Goal: Task Accomplishment & Management: Use online tool/utility

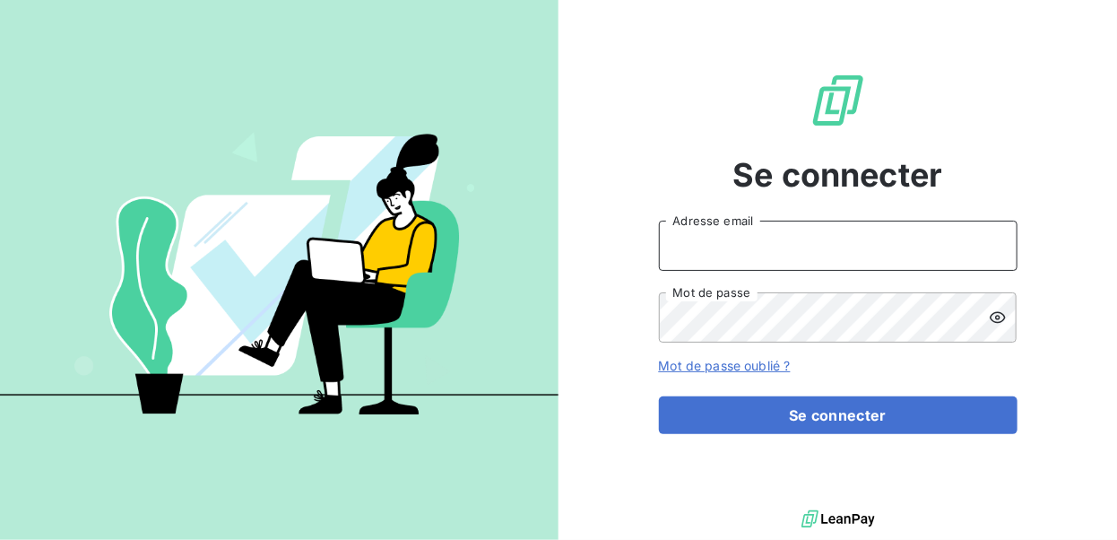
click at [706, 238] on input "Adresse email" at bounding box center [838, 246] width 359 height 50
click at [659, 396] on button "Se connecter" at bounding box center [838, 415] width 359 height 38
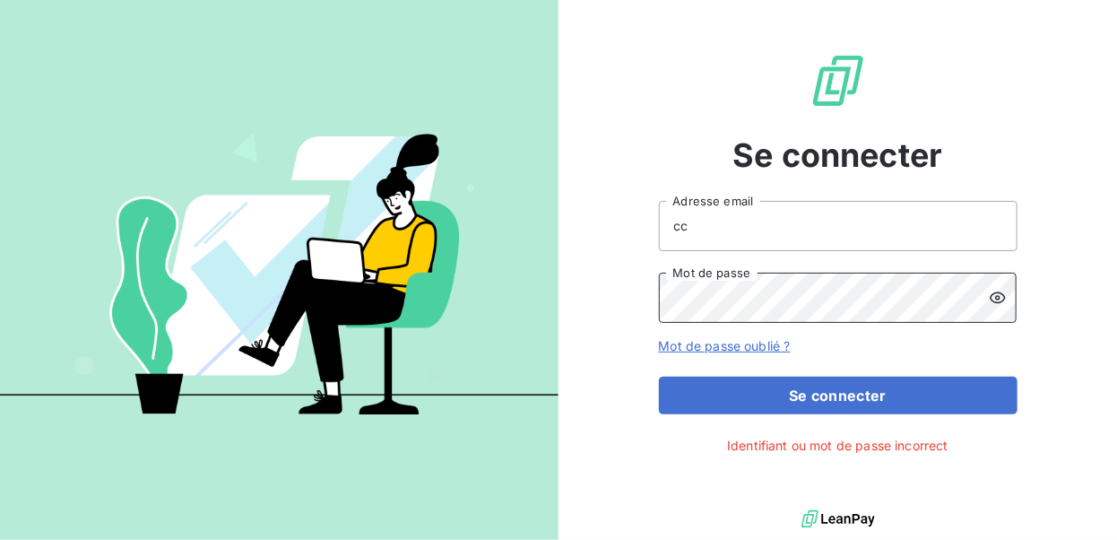
click at [622, 300] on div "Se connecter cc Adresse email Mot de passe Mot de passe oublié ? Se connecter I…" at bounding box center [838, 253] width 559 height 506
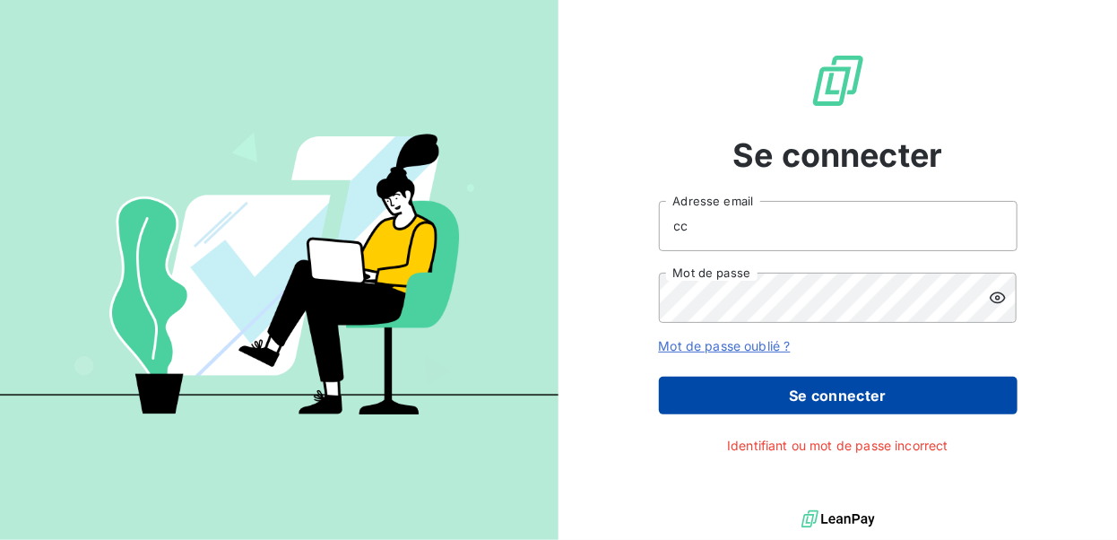
click at [871, 397] on button "Se connecter" at bounding box center [838, 396] width 359 height 38
click at [841, 391] on button "Se connecter" at bounding box center [838, 396] width 359 height 38
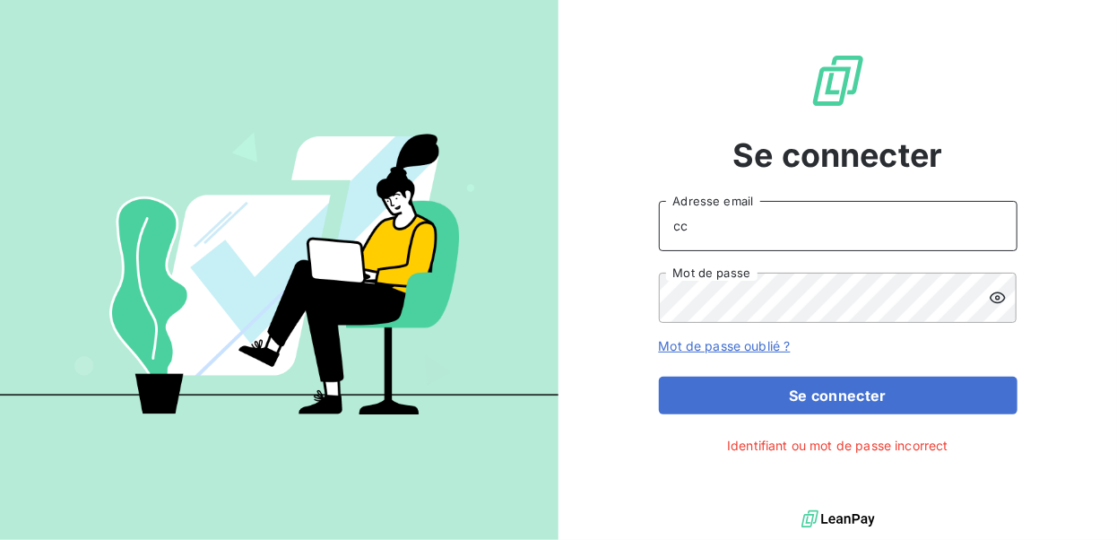
click at [724, 230] on input "cc" at bounding box center [838, 226] width 359 height 50
type input "[EMAIL_ADDRESS][DOMAIN_NAME]"
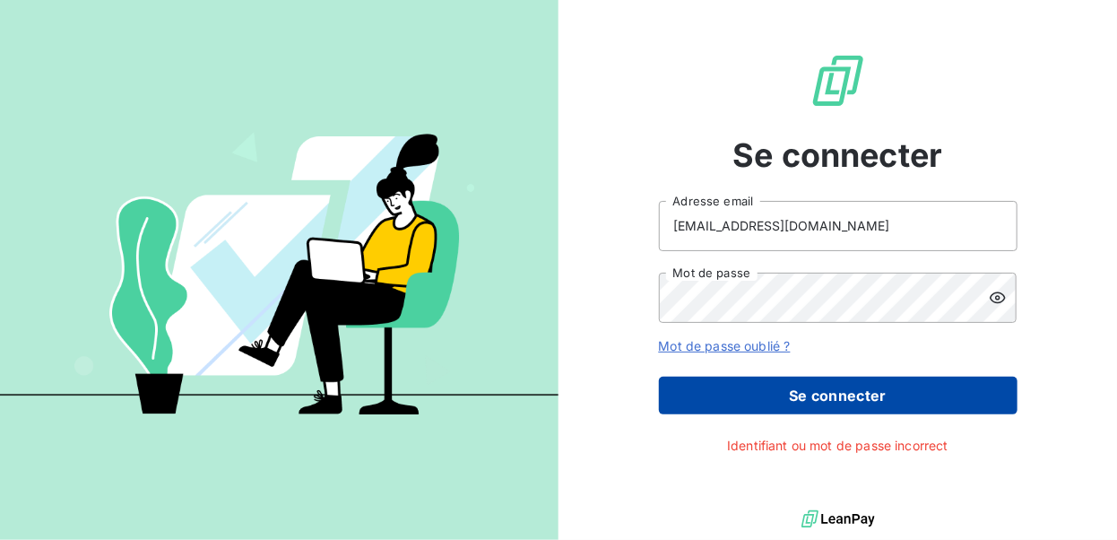
click at [828, 399] on button "Se connecter" at bounding box center [838, 396] width 359 height 38
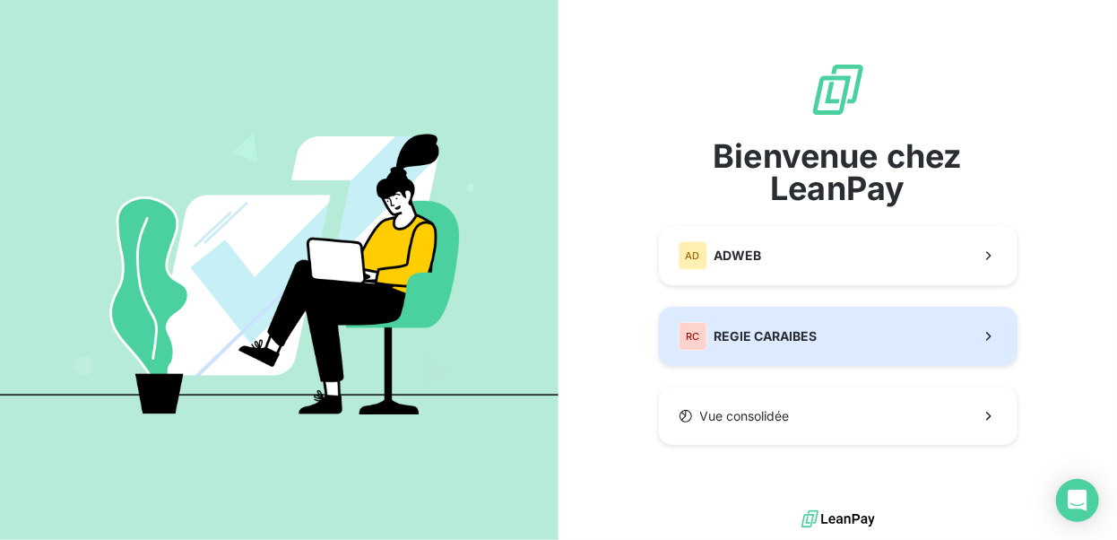
click at [749, 323] on div "RC REGIE CARAIBES" at bounding box center [748, 336] width 139 height 29
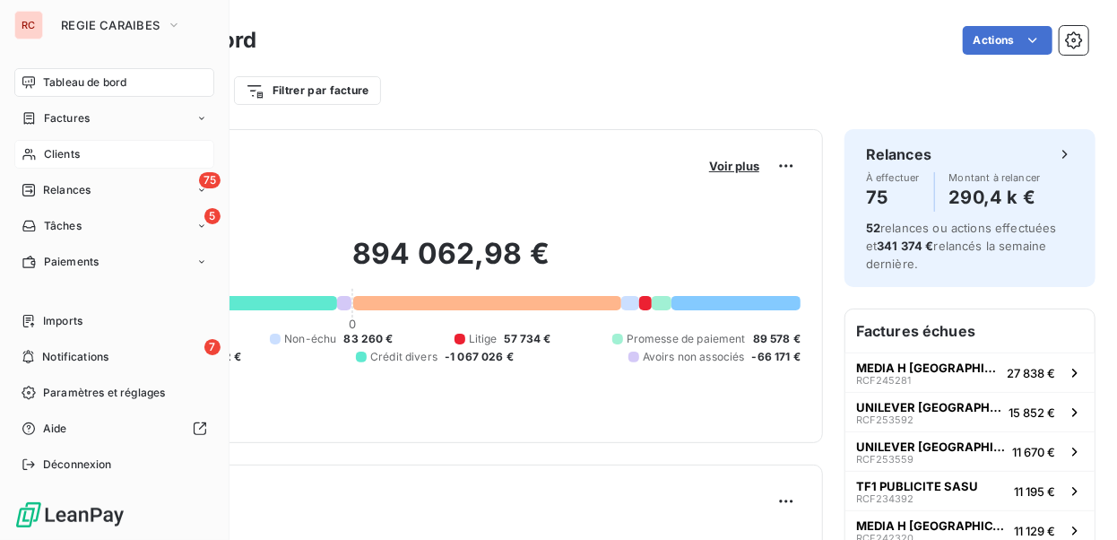
click at [77, 153] on span "Clients" at bounding box center [62, 154] width 36 height 16
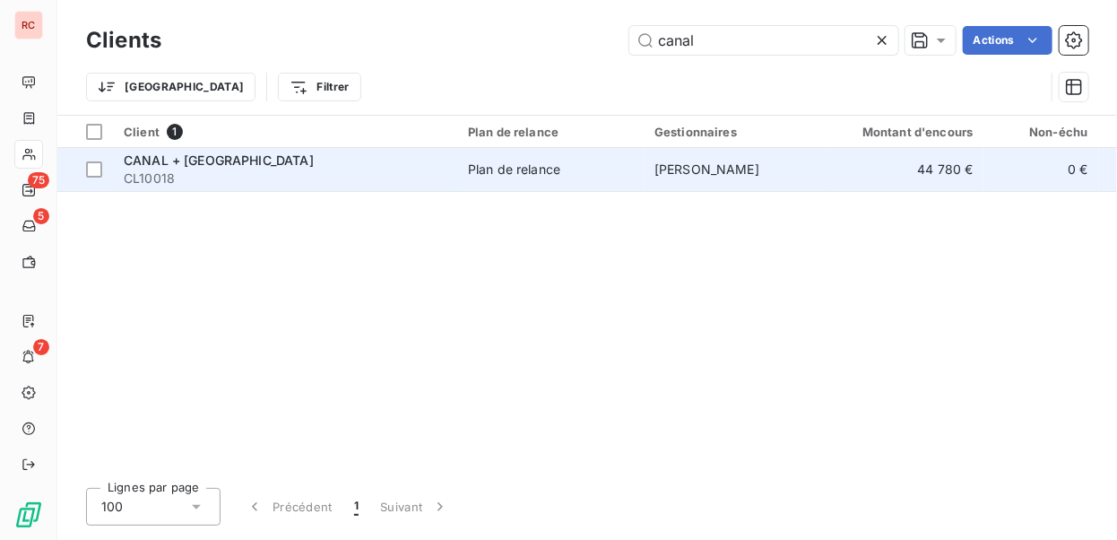
type input "canal"
click at [432, 169] on span "CL10018" at bounding box center [285, 178] width 323 height 18
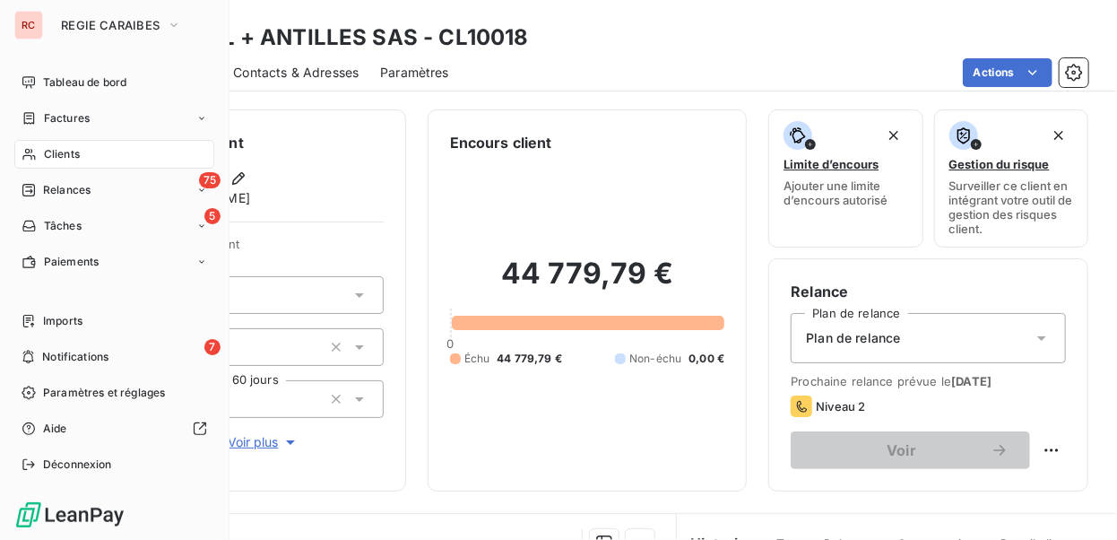
click at [51, 152] on span "Clients" at bounding box center [62, 154] width 36 height 16
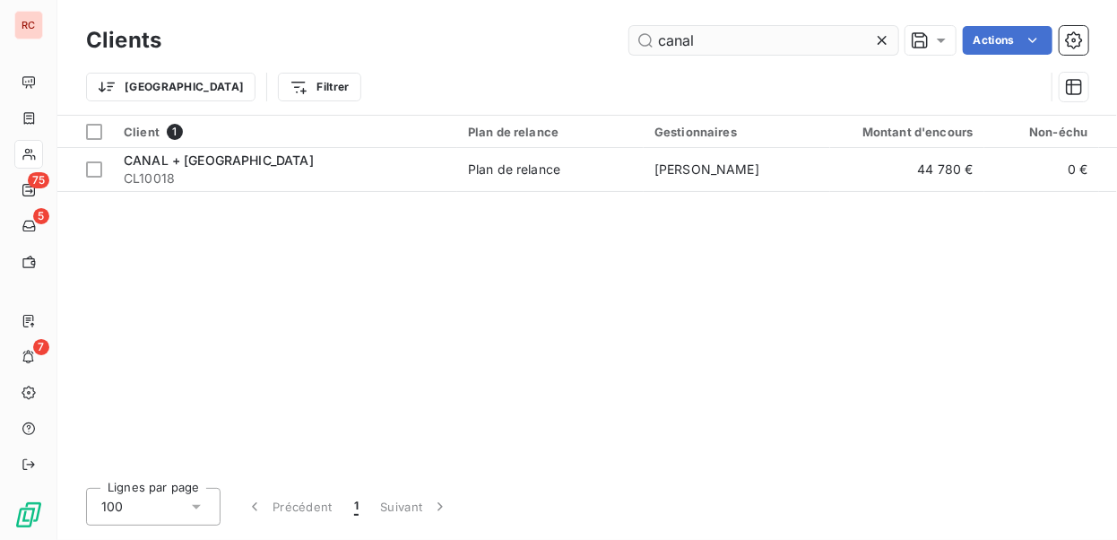
drag, startPoint x: 707, startPoint y: 35, endPoint x: 657, endPoint y: 33, distance: 50.2
click at [657, 33] on input "canal" at bounding box center [763, 40] width 269 height 29
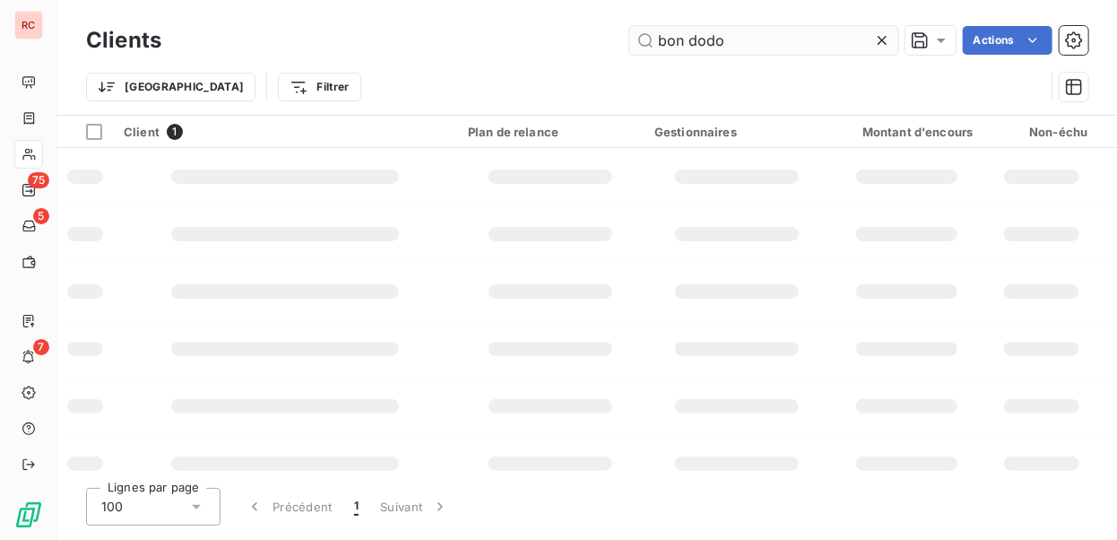
type input "bon dodo"
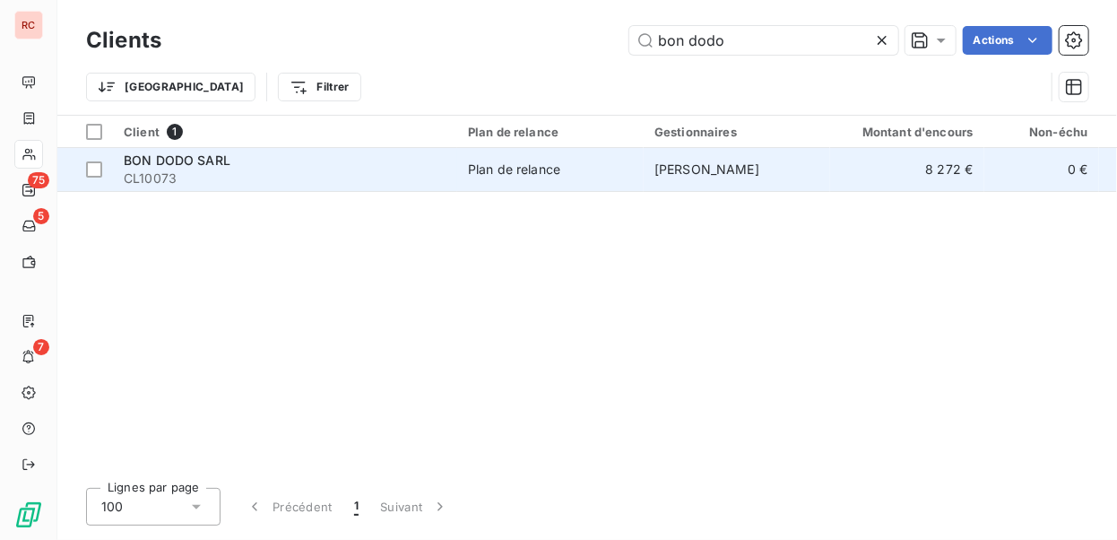
click at [657, 163] on span "[PERSON_NAME]" at bounding box center [706, 168] width 105 height 15
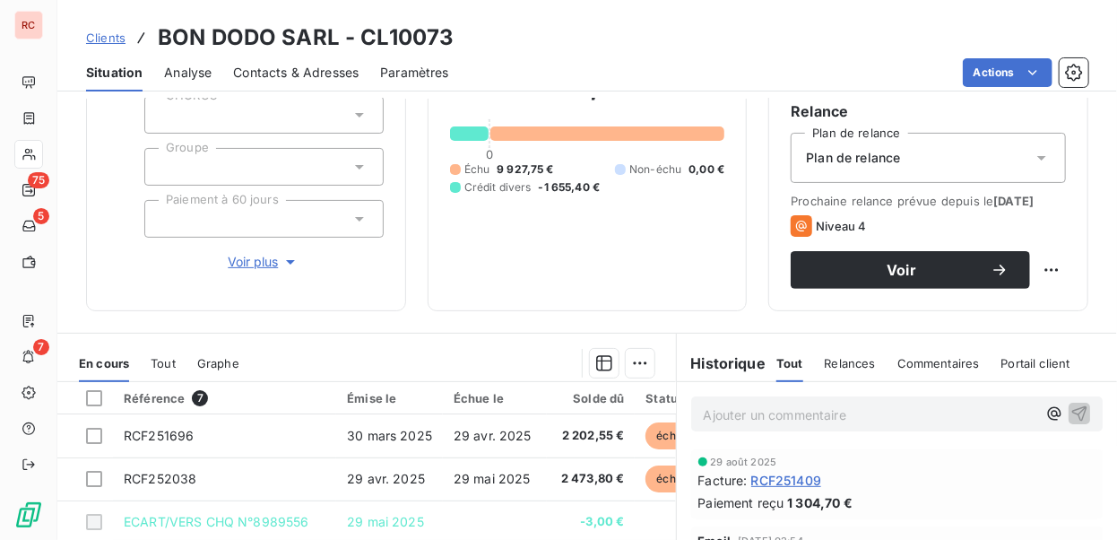
scroll to position [179, 0]
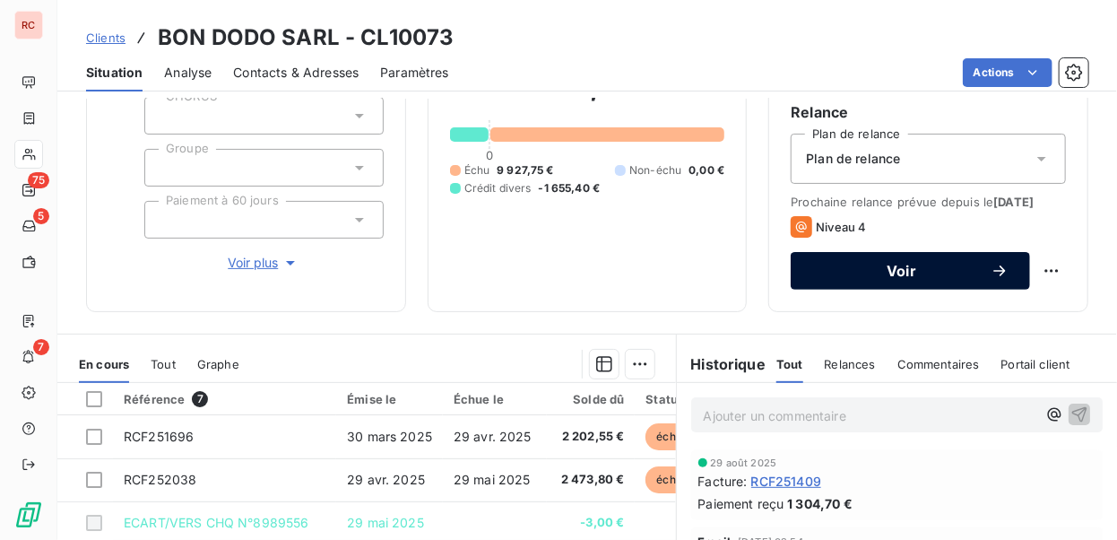
click at [943, 278] on span "Voir" at bounding box center [901, 271] width 178 height 14
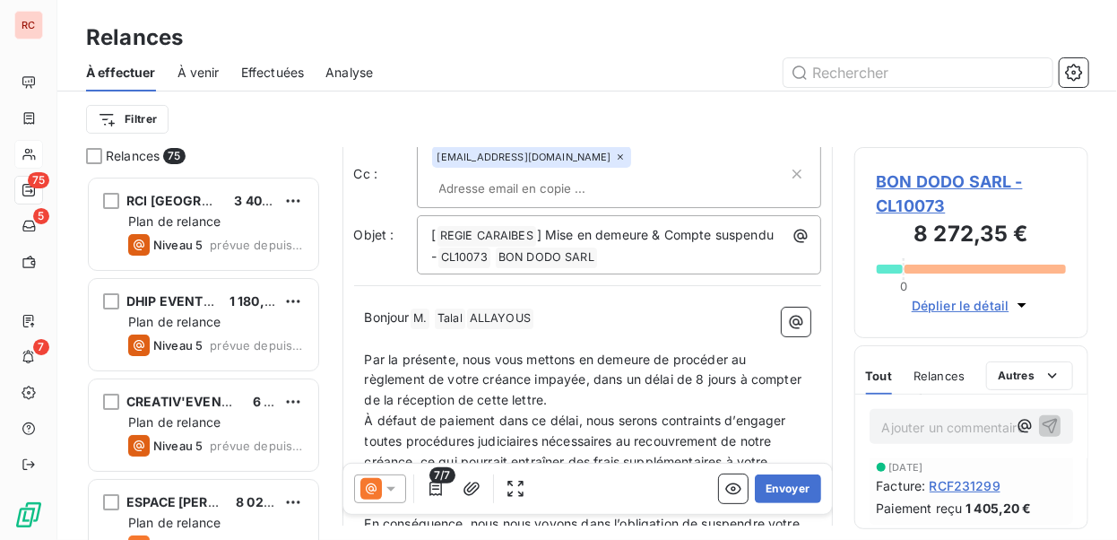
scroll to position [6691, 0]
click at [828, 65] on input "text" at bounding box center [918, 72] width 269 height 29
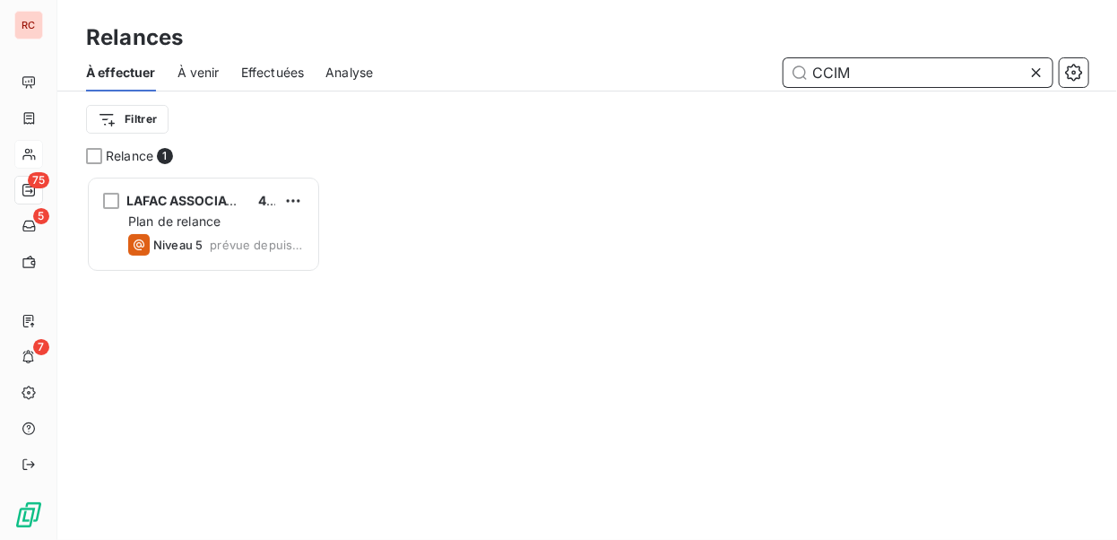
scroll to position [351, 221]
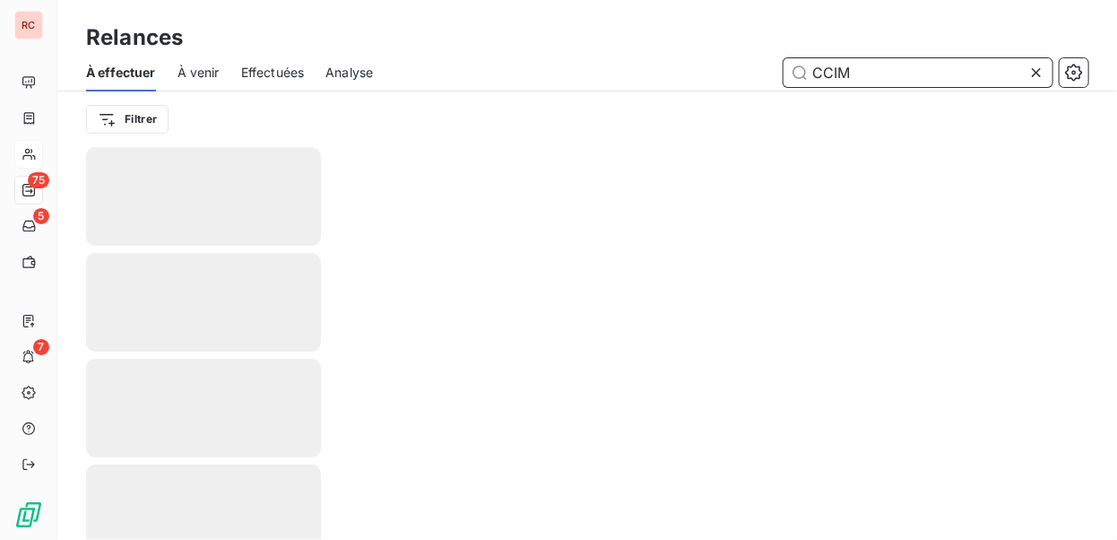
type input "CCIM"
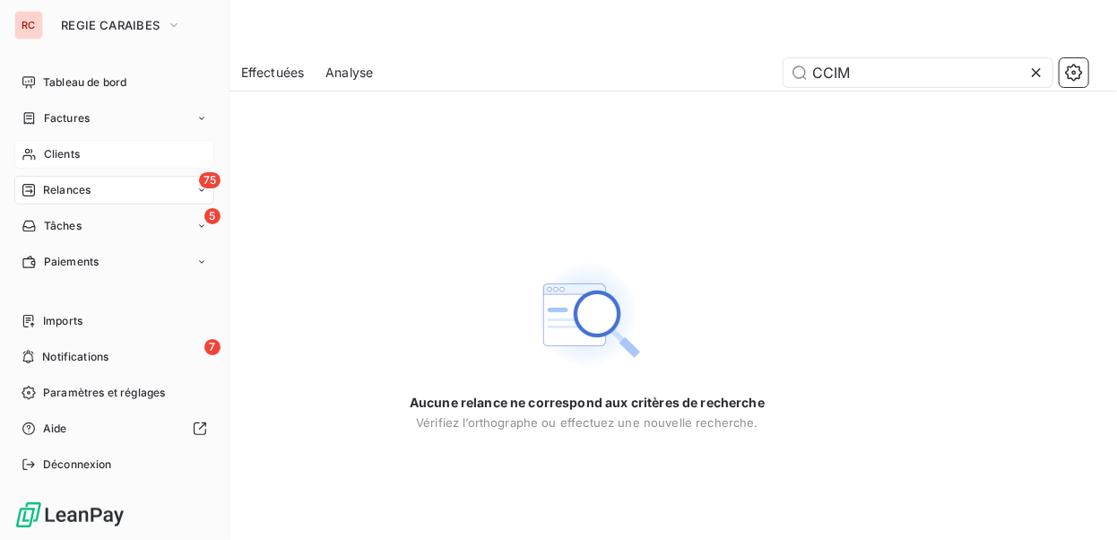
click at [56, 153] on span "Clients" at bounding box center [62, 154] width 36 height 16
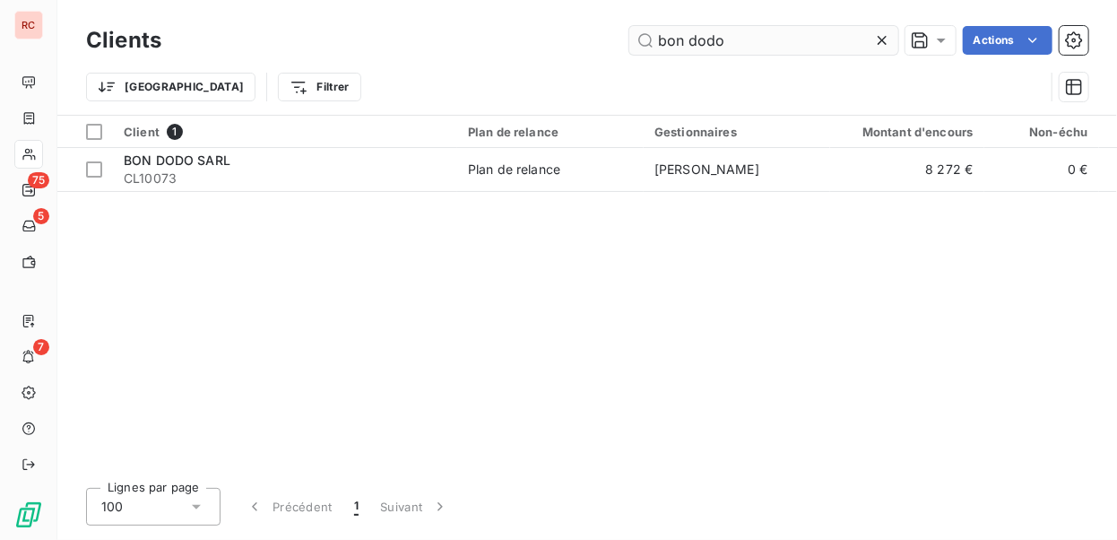
drag, startPoint x: 732, startPoint y: 32, endPoint x: 649, endPoint y: 34, distance: 82.5
click at [649, 34] on input "bon dodo" at bounding box center [763, 40] width 269 height 29
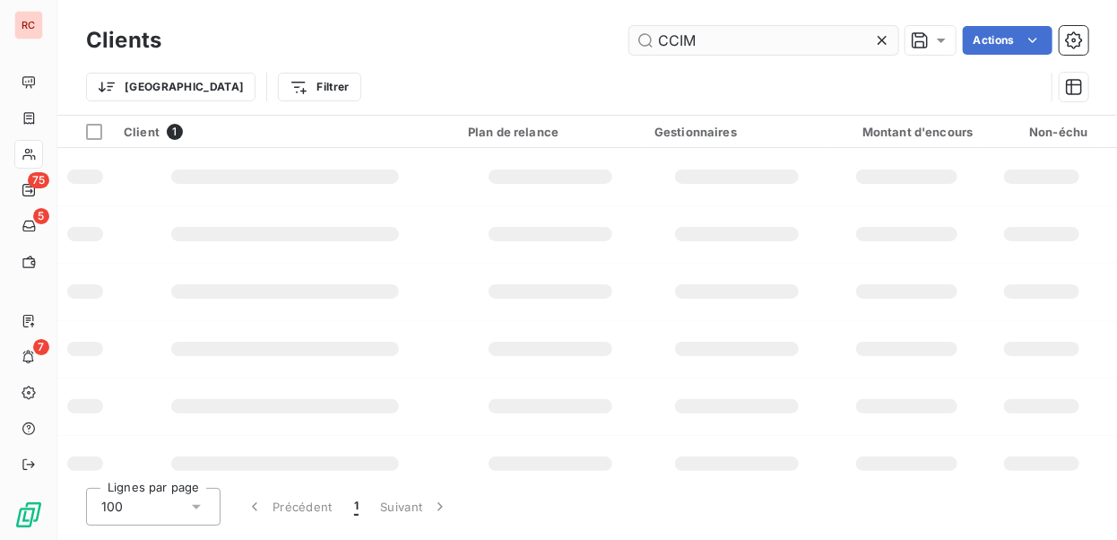
type input "CCIM"
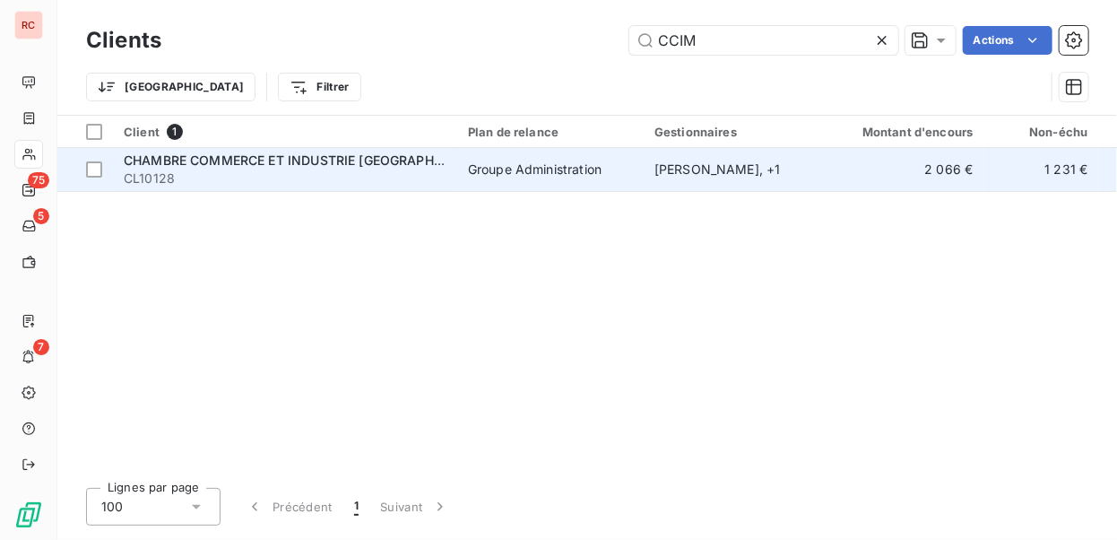
click at [493, 165] on div "Groupe Administration" at bounding box center [535, 169] width 134 height 18
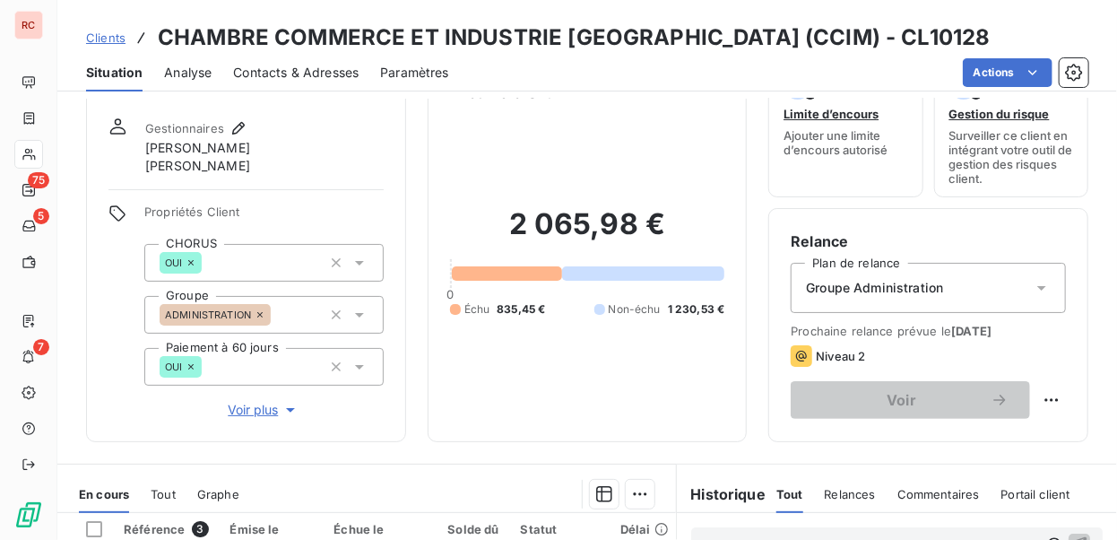
scroll to position [90, 0]
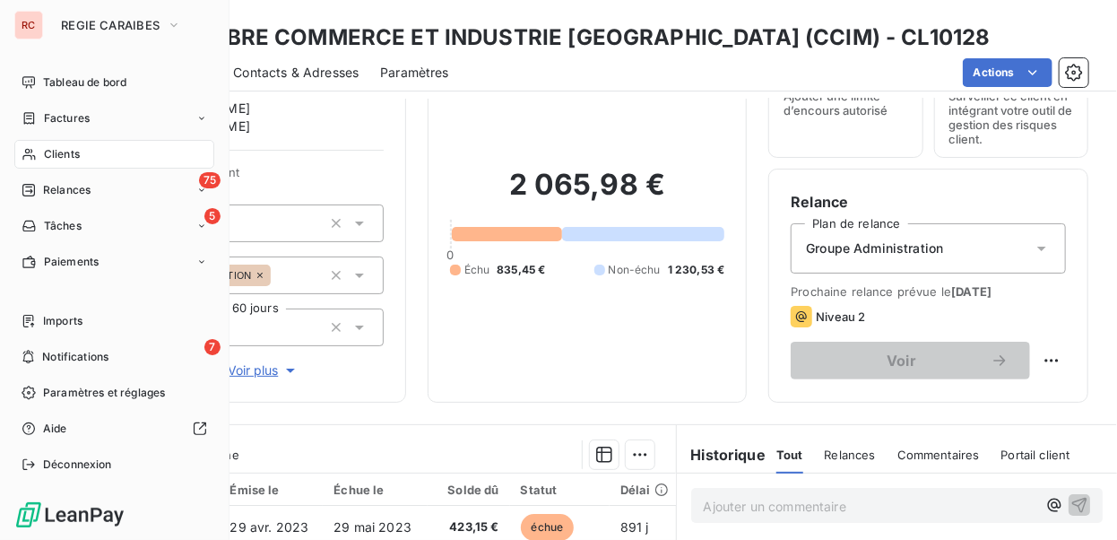
click at [59, 152] on span "Clients" at bounding box center [62, 154] width 36 height 16
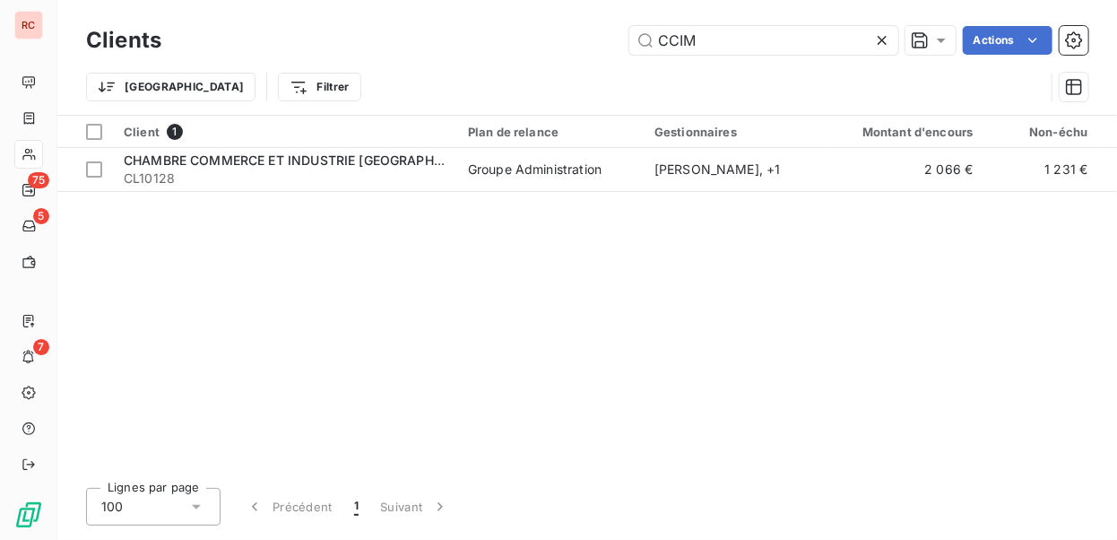
click at [884, 42] on icon at bounding box center [882, 40] width 9 height 9
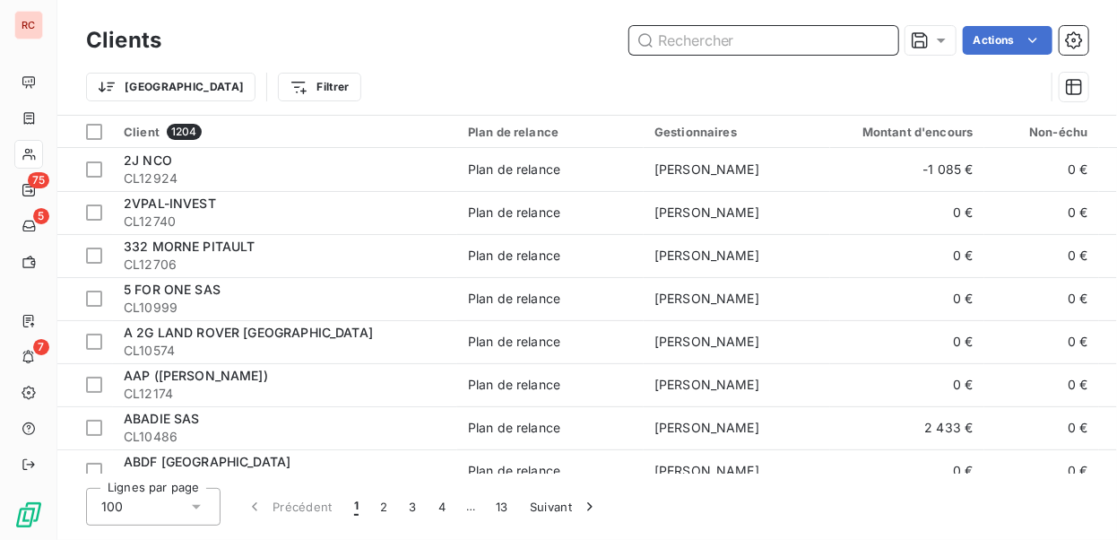
click at [661, 43] on input "text" at bounding box center [763, 40] width 269 height 29
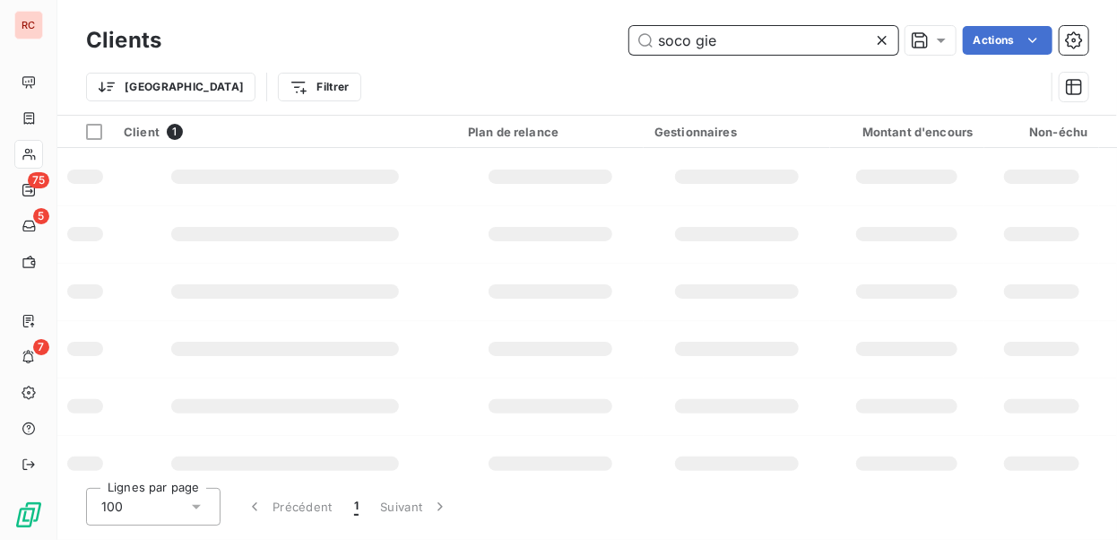
type input "soco gie"
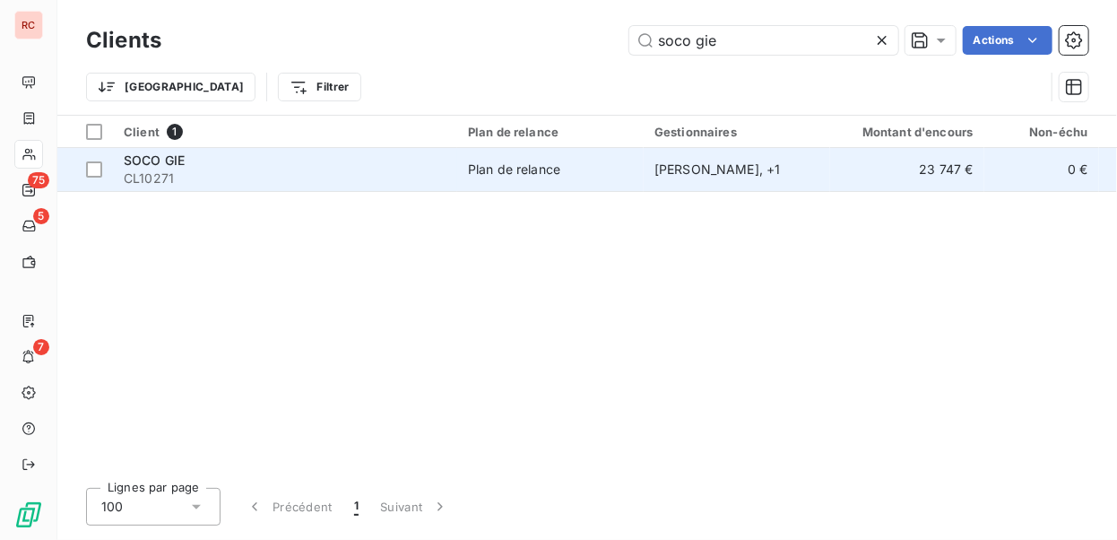
click at [572, 171] on span "Plan de relance" at bounding box center [550, 169] width 165 height 18
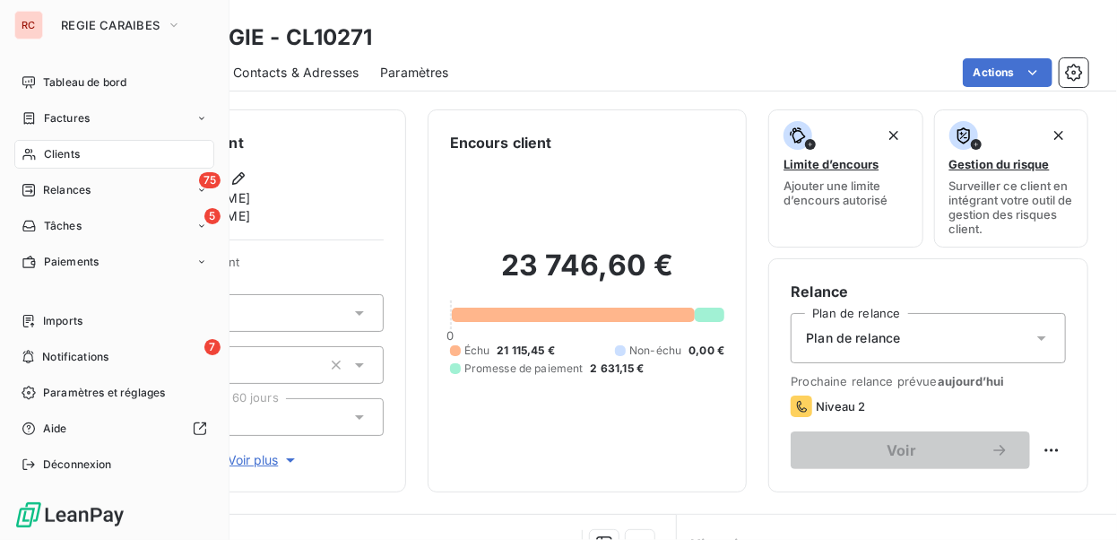
click at [61, 152] on span "Clients" at bounding box center [62, 154] width 36 height 16
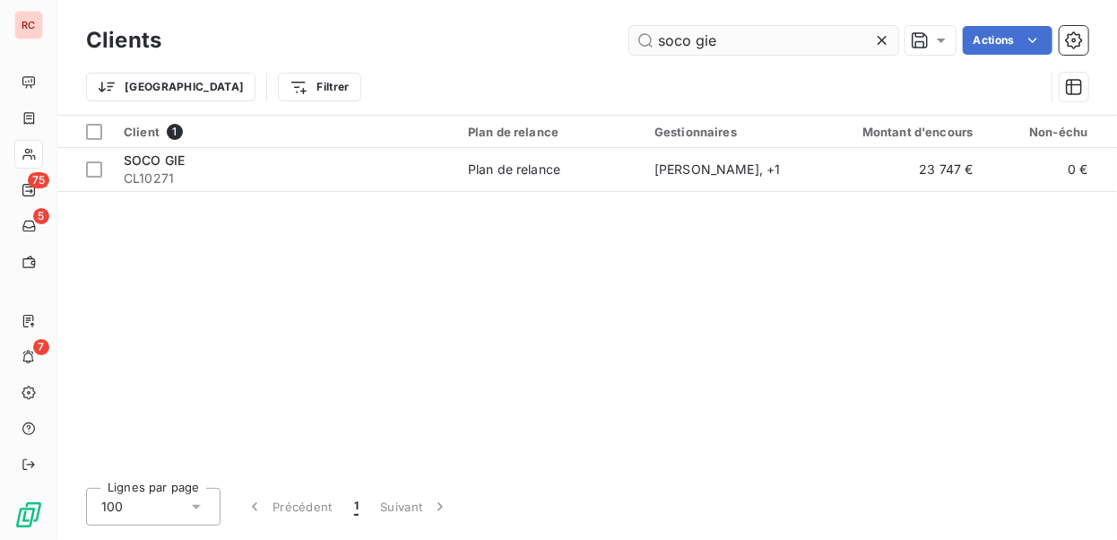
drag, startPoint x: 723, startPoint y: 41, endPoint x: 648, endPoint y: 39, distance: 74.4
click at [648, 39] on input "soco gie" at bounding box center [763, 40] width 269 height 29
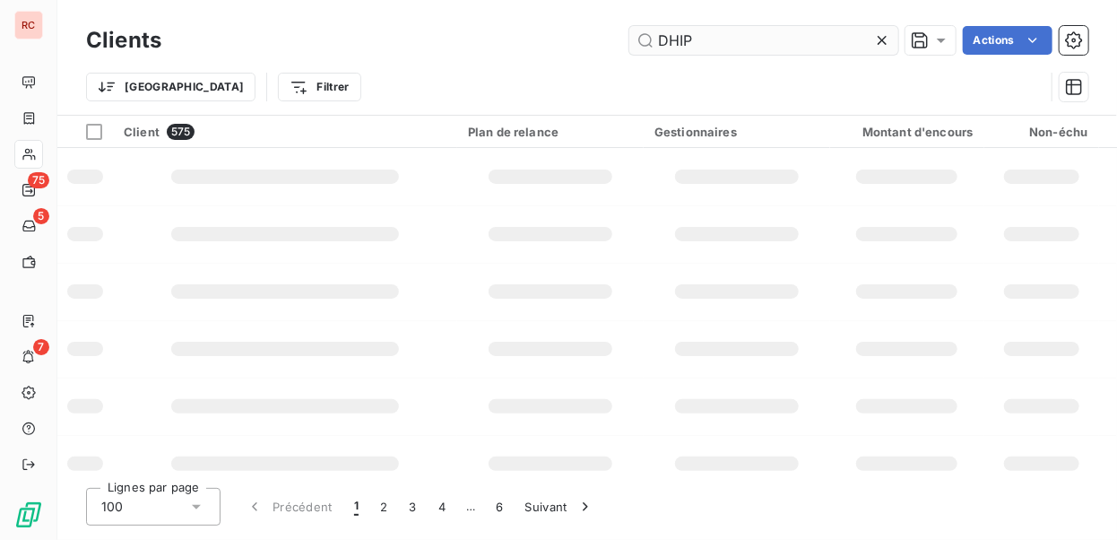
type input "DHIP"
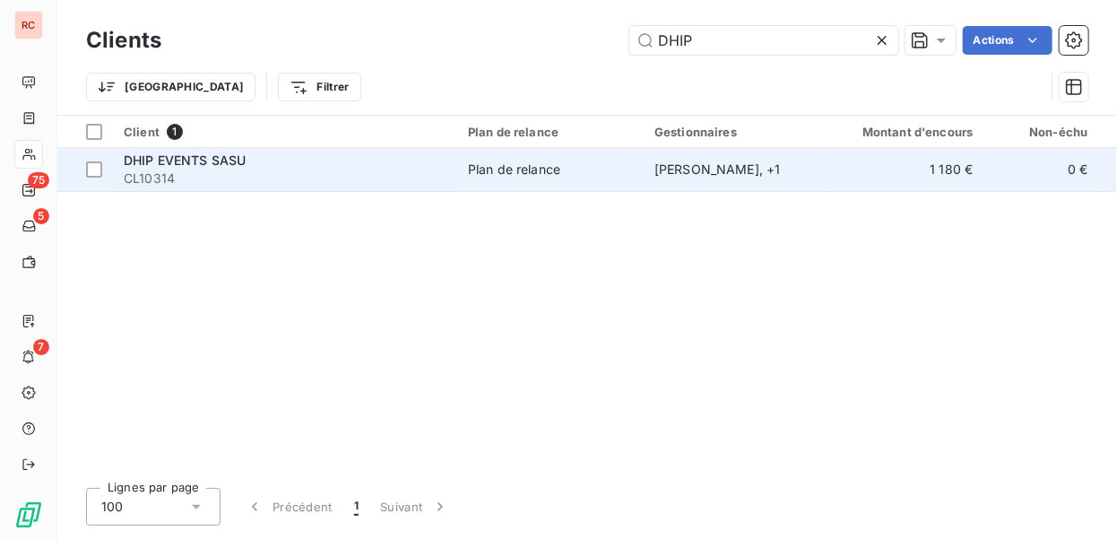
click at [504, 173] on div "Plan de relance" at bounding box center [514, 169] width 92 height 18
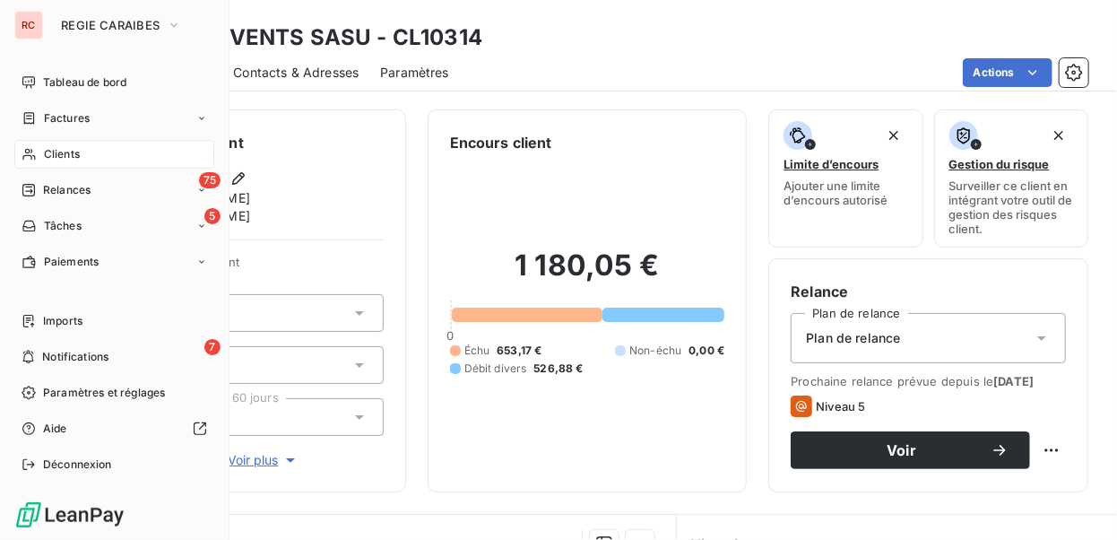
click at [64, 151] on span "Clients" at bounding box center [62, 154] width 36 height 16
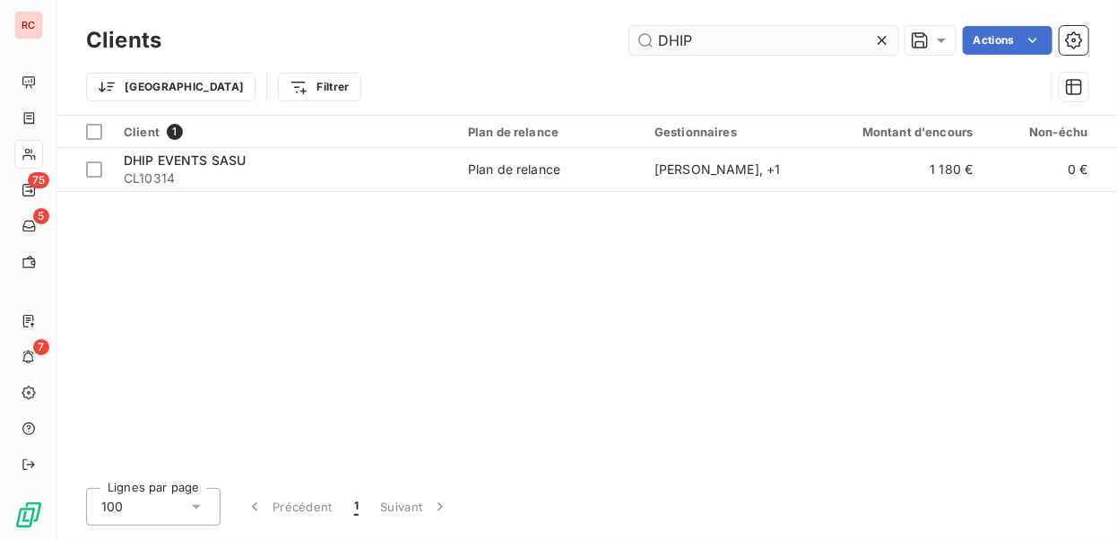
drag, startPoint x: 696, startPoint y: 40, endPoint x: 656, endPoint y: 37, distance: 39.6
click at [656, 37] on input "DHIP" at bounding box center [763, 40] width 269 height 29
type input "EPONYME"
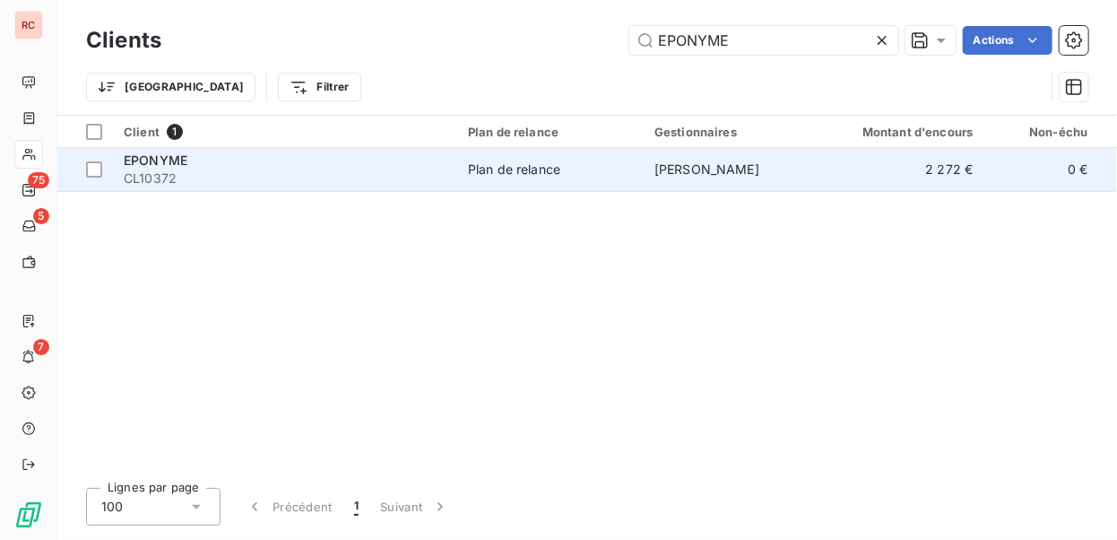
click at [472, 170] on div "Plan de relance" at bounding box center [514, 169] width 92 height 18
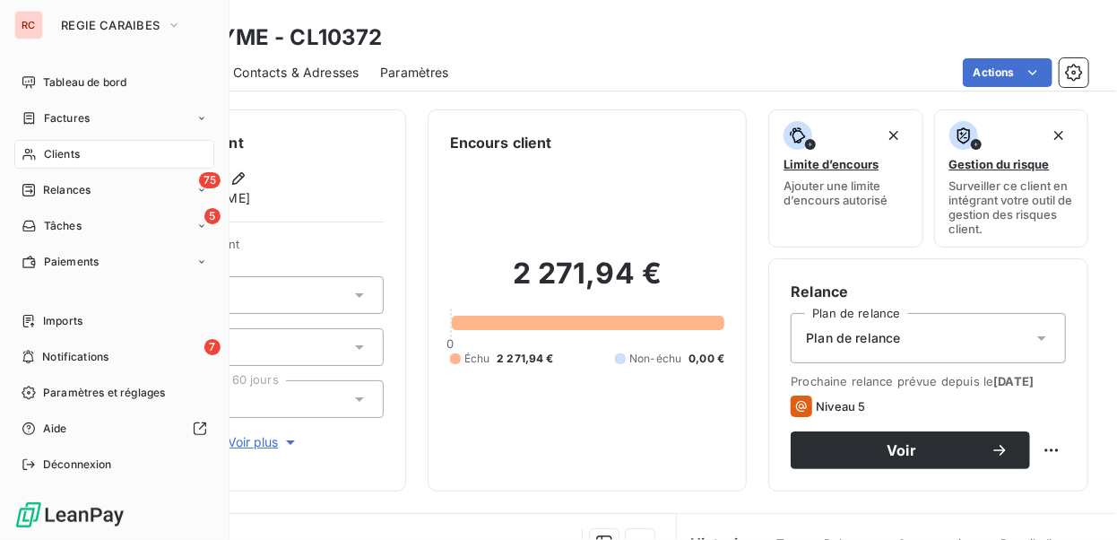
drag, startPoint x: 75, startPoint y: 150, endPoint x: 100, endPoint y: 140, distance: 26.1
click at [75, 150] on span "Clients" at bounding box center [62, 154] width 36 height 16
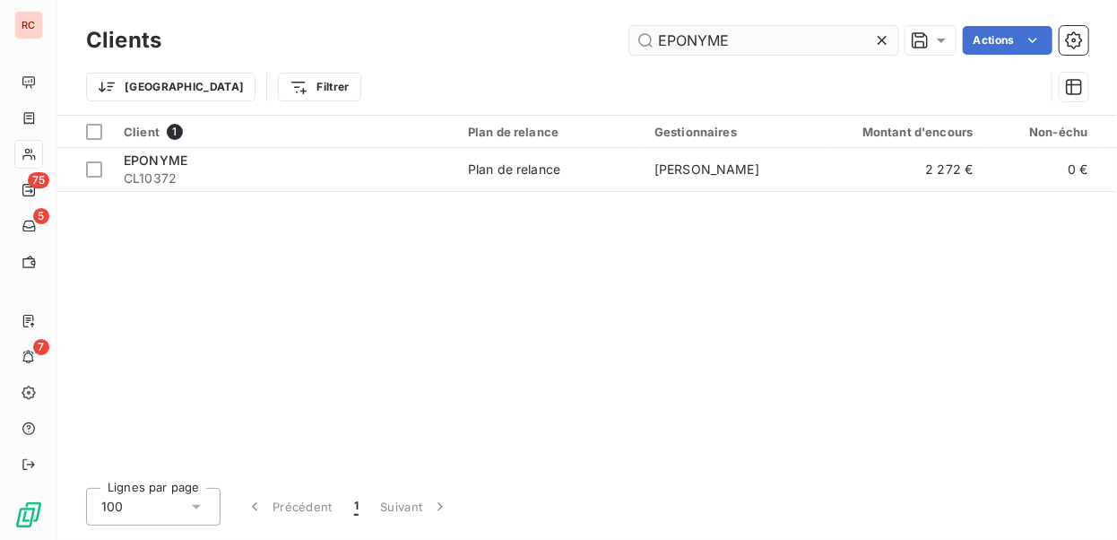
drag, startPoint x: 656, startPoint y: 35, endPoint x: 796, endPoint y: 39, distance: 139.9
click at [796, 39] on input "EPONYME" at bounding box center [763, 40] width 269 height 29
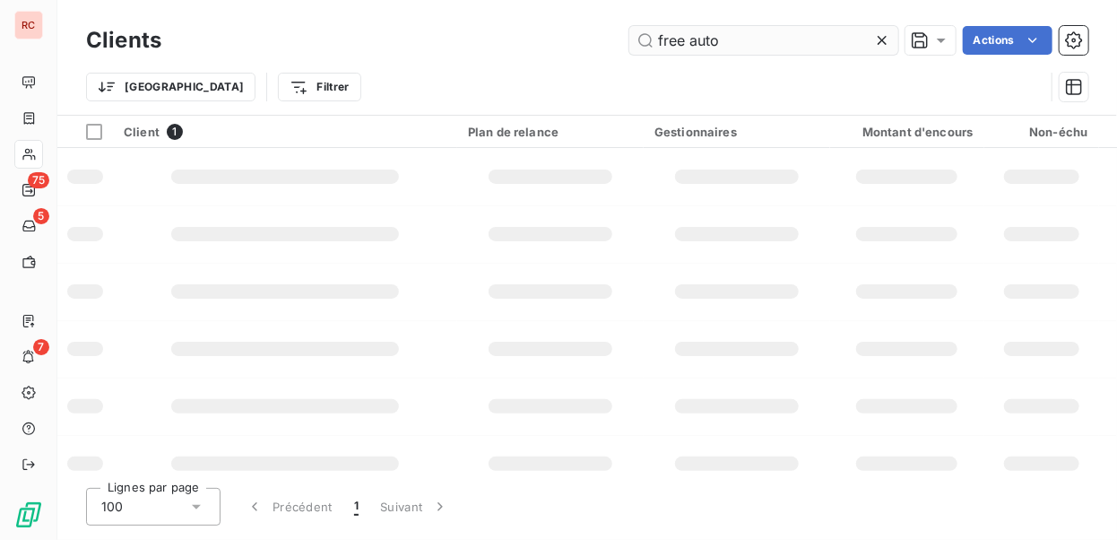
type input "free auto"
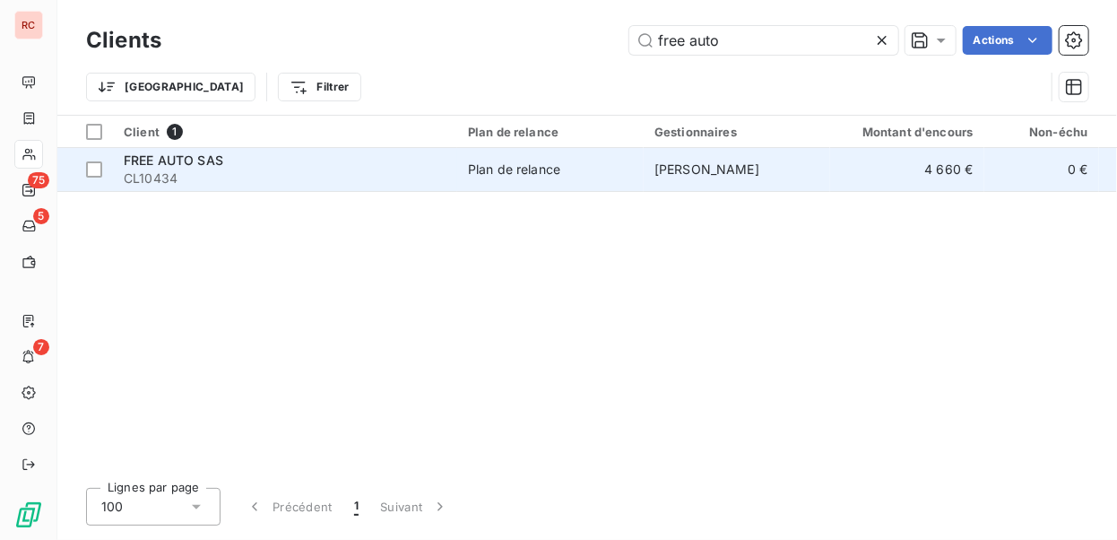
click at [496, 169] on div "Plan de relance" at bounding box center [514, 169] width 92 height 18
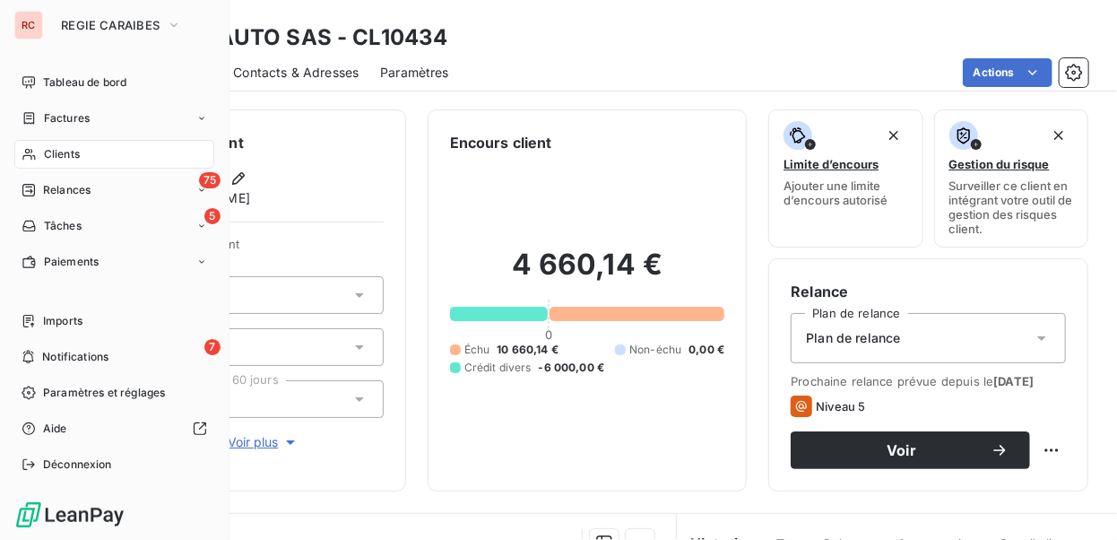
click at [63, 152] on span "Clients" at bounding box center [62, 154] width 36 height 16
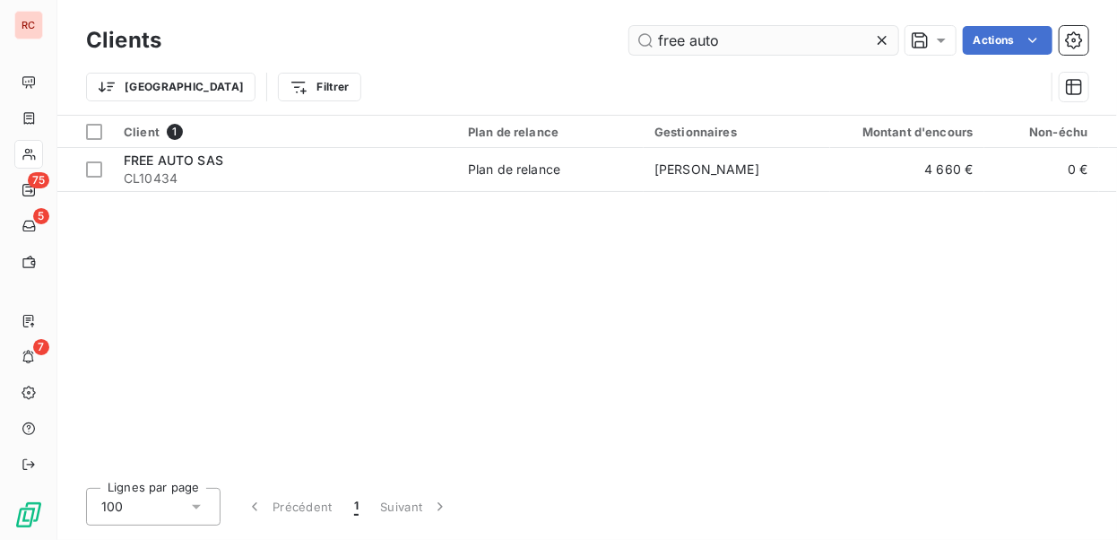
click at [654, 36] on input "free auto" at bounding box center [763, 40] width 269 height 29
drag, startPoint x: 654, startPoint y: 36, endPoint x: 774, endPoint y: 40, distance: 119.3
click at [774, 40] on input "free auto" at bounding box center [763, 40] width 269 height 29
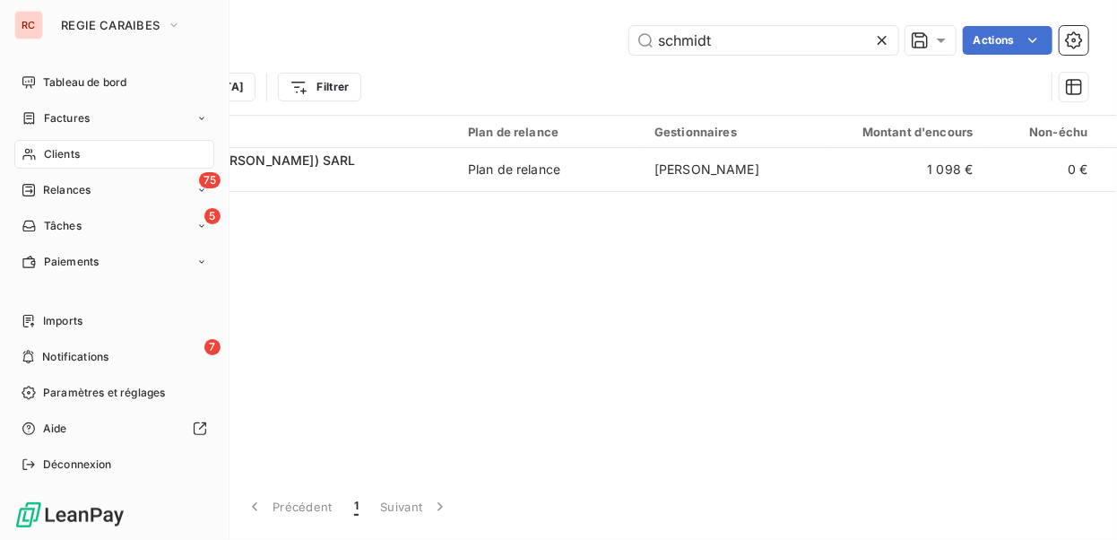
click at [52, 155] on span "Clients" at bounding box center [62, 154] width 36 height 16
click at [74, 152] on span "Clients" at bounding box center [62, 154] width 36 height 16
click at [73, 156] on span "Clients" at bounding box center [62, 154] width 36 height 16
click at [57, 151] on span "Clients" at bounding box center [62, 154] width 36 height 16
click at [66, 153] on span "Clients" at bounding box center [62, 154] width 36 height 16
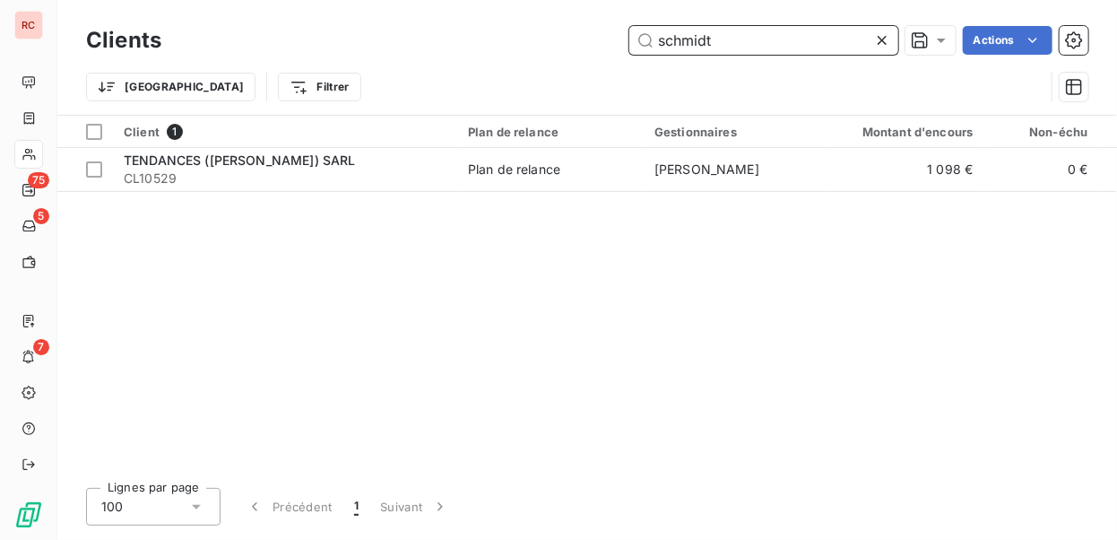
drag, startPoint x: 739, startPoint y: 42, endPoint x: 649, endPoint y: 39, distance: 89.7
click at [649, 39] on input "schmidt" at bounding box center [763, 40] width 269 height 29
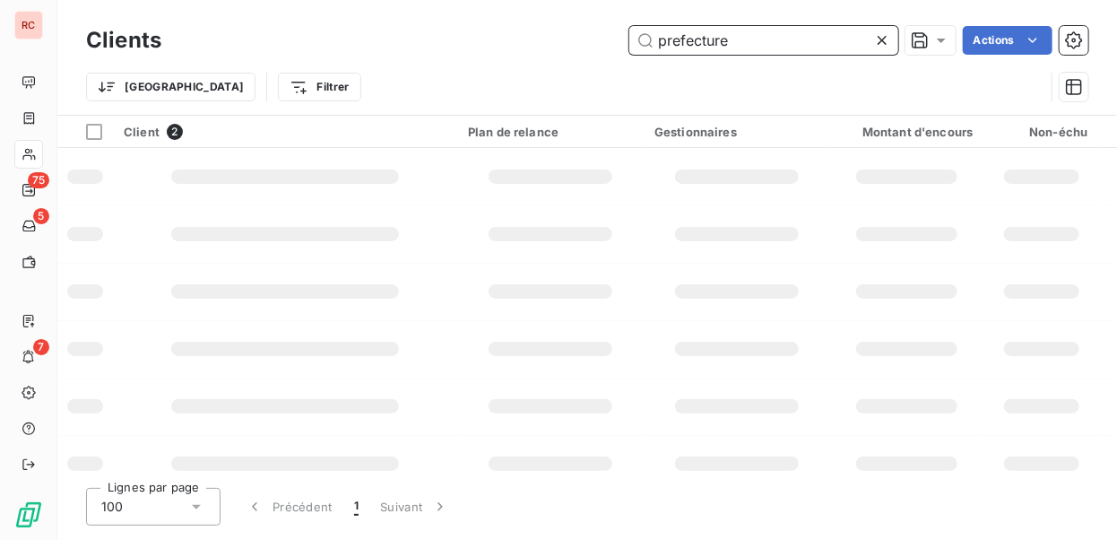
type input "prefecture"
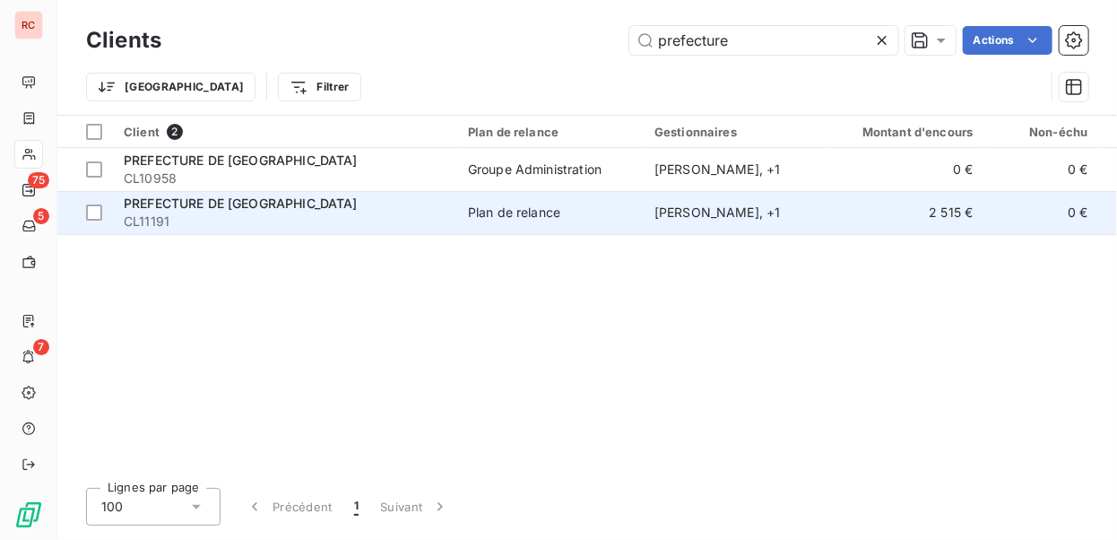
click at [297, 196] on span "PREFECTURE DE [GEOGRAPHIC_DATA]" at bounding box center [241, 202] width 234 height 15
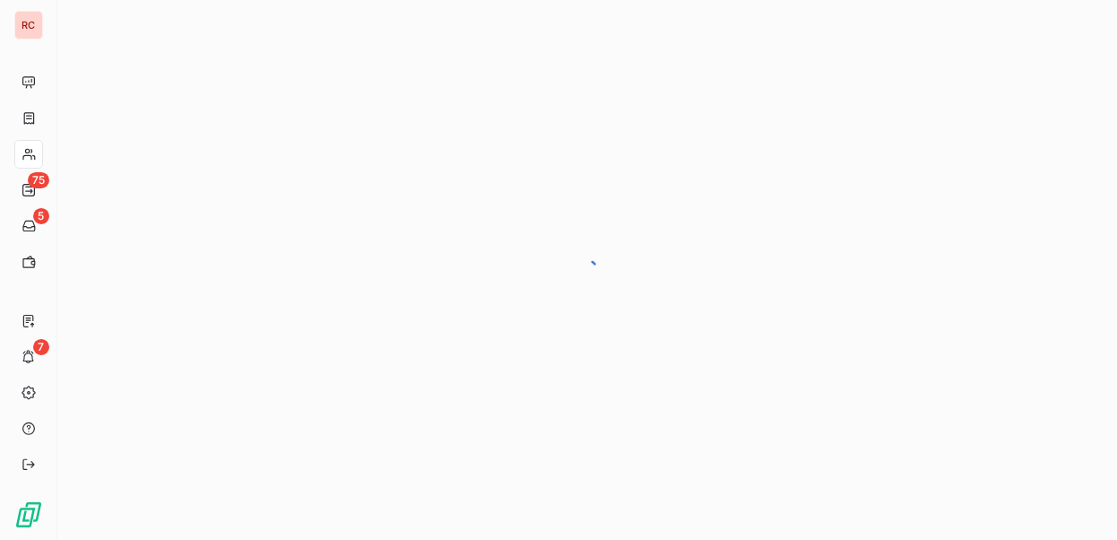
click at [297, 196] on div at bounding box center [587, 270] width 1060 height 540
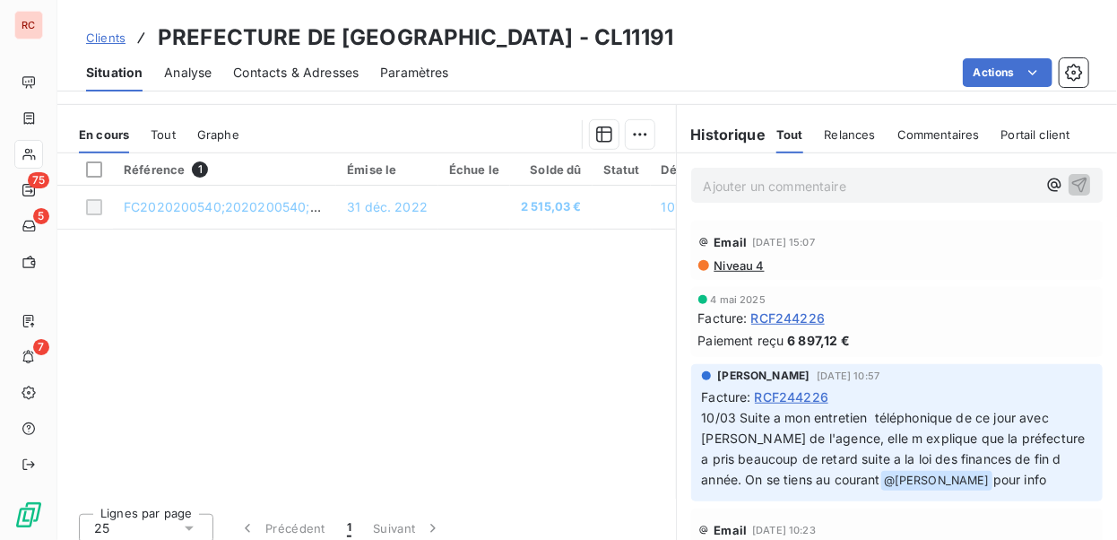
scroll to position [420, 0]
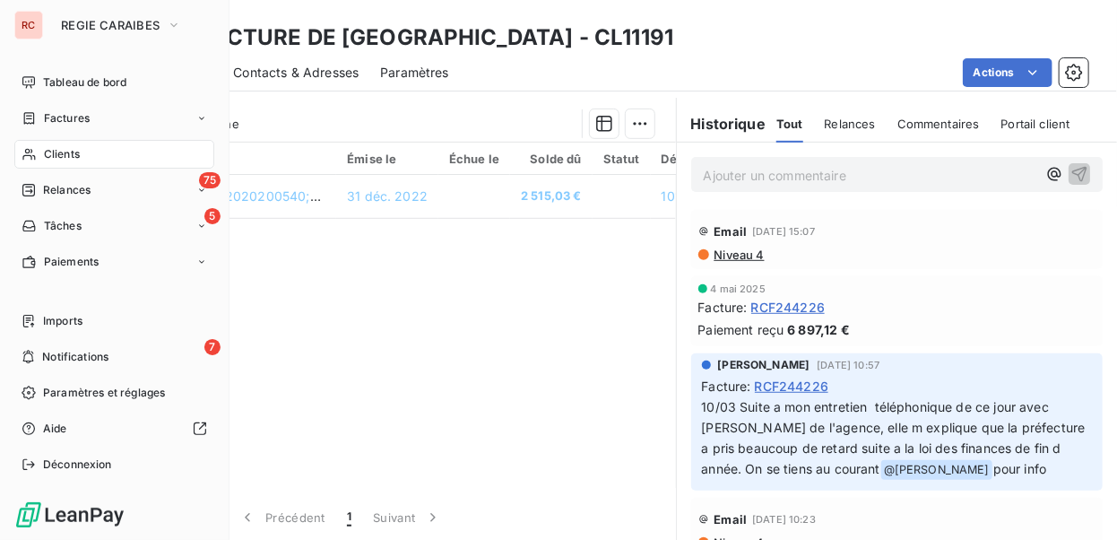
click at [63, 154] on span "Clients" at bounding box center [62, 154] width 36 height 16
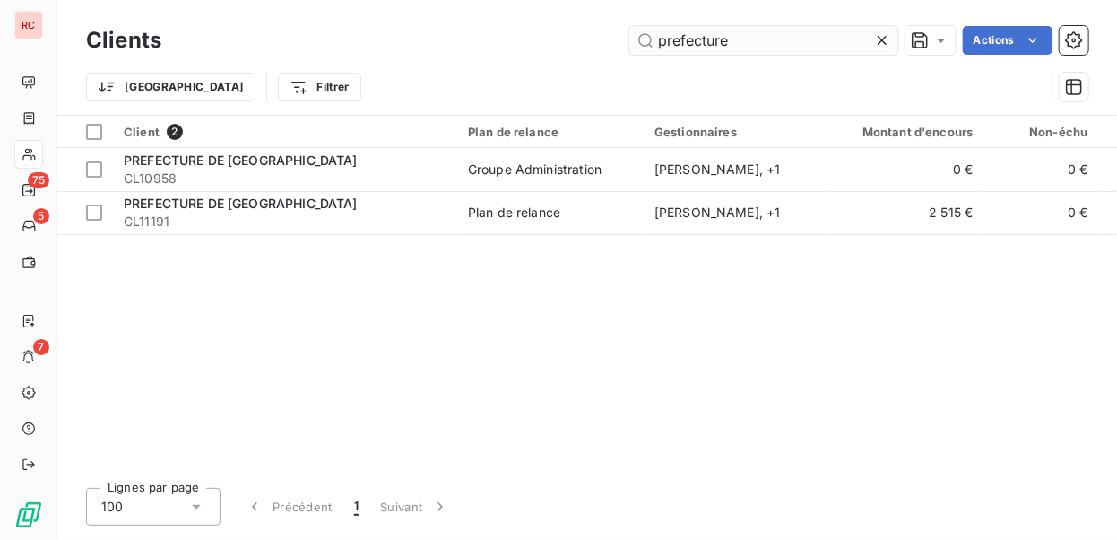
drag, startPoint x: 661, startPoint y: 42, endPoint x: 763, endPoint y: 54, distance: 102.9
click at [763, 54] on input "prefecture" at bounding box center [763, 40] width 269 height 29
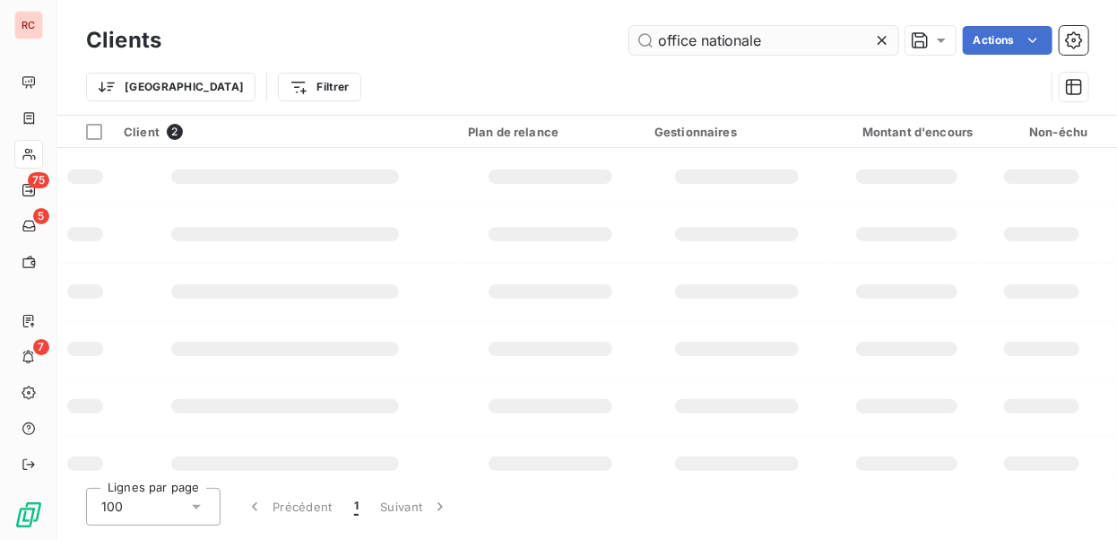
type input "office nationale"
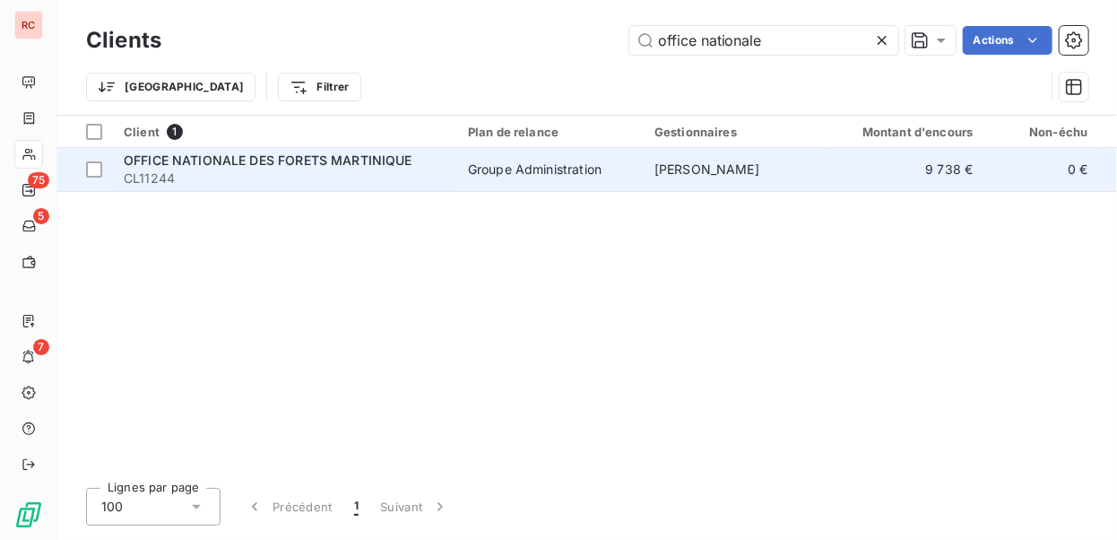
click at [572, 170] on div "Groupe Administration" at bounding box center [535, 169] width 134 height 18
